Goal: Information Seeking & Learning: Find specific fact

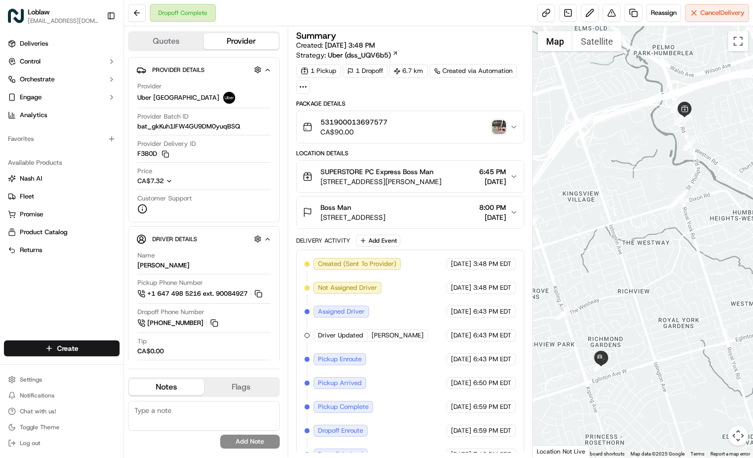
click at [498, 125] on img "button" at bounding box center [499, 127] width 14 height 14
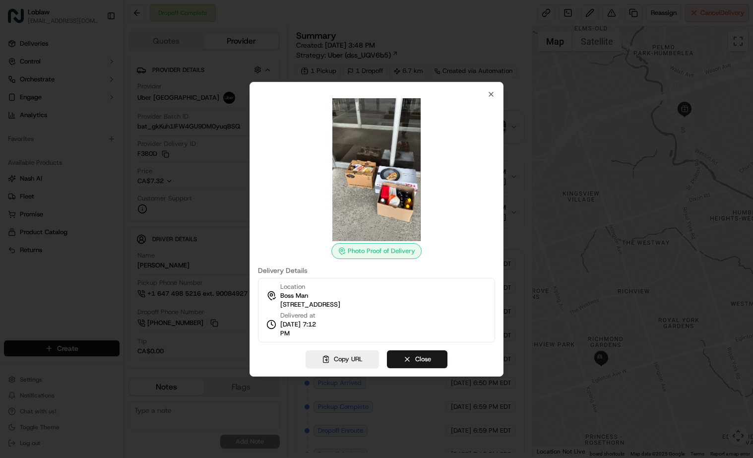
drag, startPoint x: 430, startPoint y: 305, endPoint x: 277, endPoint y: 309, distance: 152.8
click at [277, 309] on div "Location [STREET_ADDRESS][DEMOGRAPHIC_DATA] Delivered at [DATE] 7:12 PM" at bounding box center [376, 310] width 237 height 64
copy span "[STREET_ADDRESS]"
drag, startPoint x: 281, startPoint y: 324, endPoint x: 317, endPoint y: 336, distance: 38.0
click at [317, 336] on span "[DATE] 7:12 PM" at bounding box center [303, 329] width 46 height 18
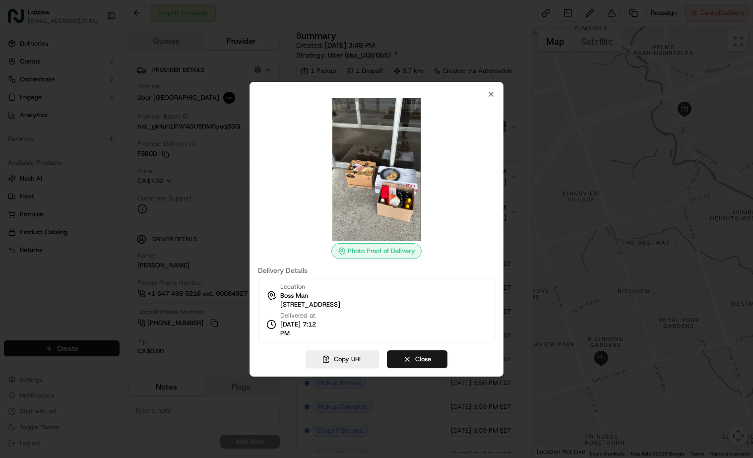
copy span "[DATE] 7:12 PM"
